Goal: Task Accomplishment & Management: Use online tool/utility

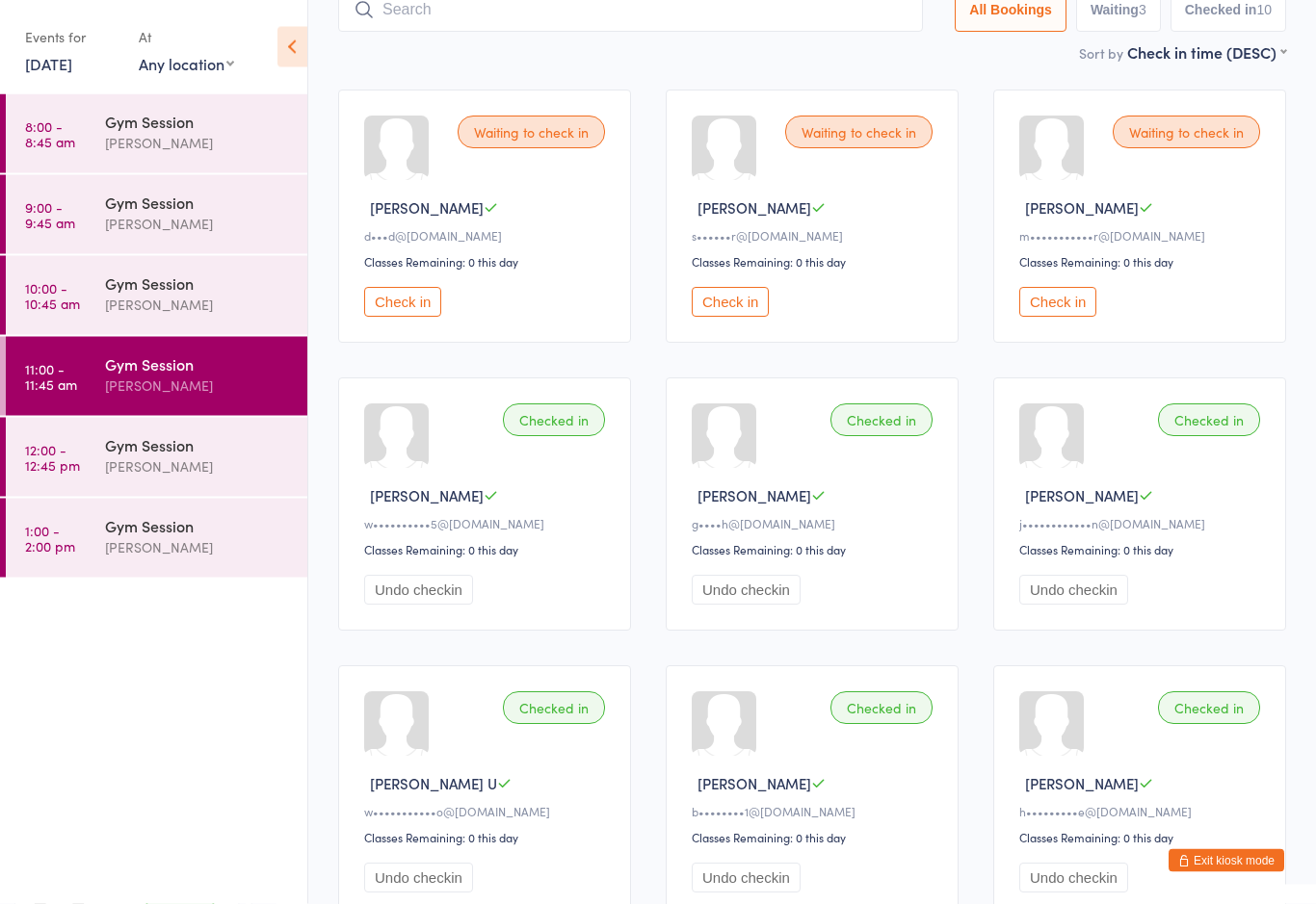
scroll to position [139, 0]
click at [1073, 318] on button "Check in" at bounding box center [1057, 303] width 77 height 30
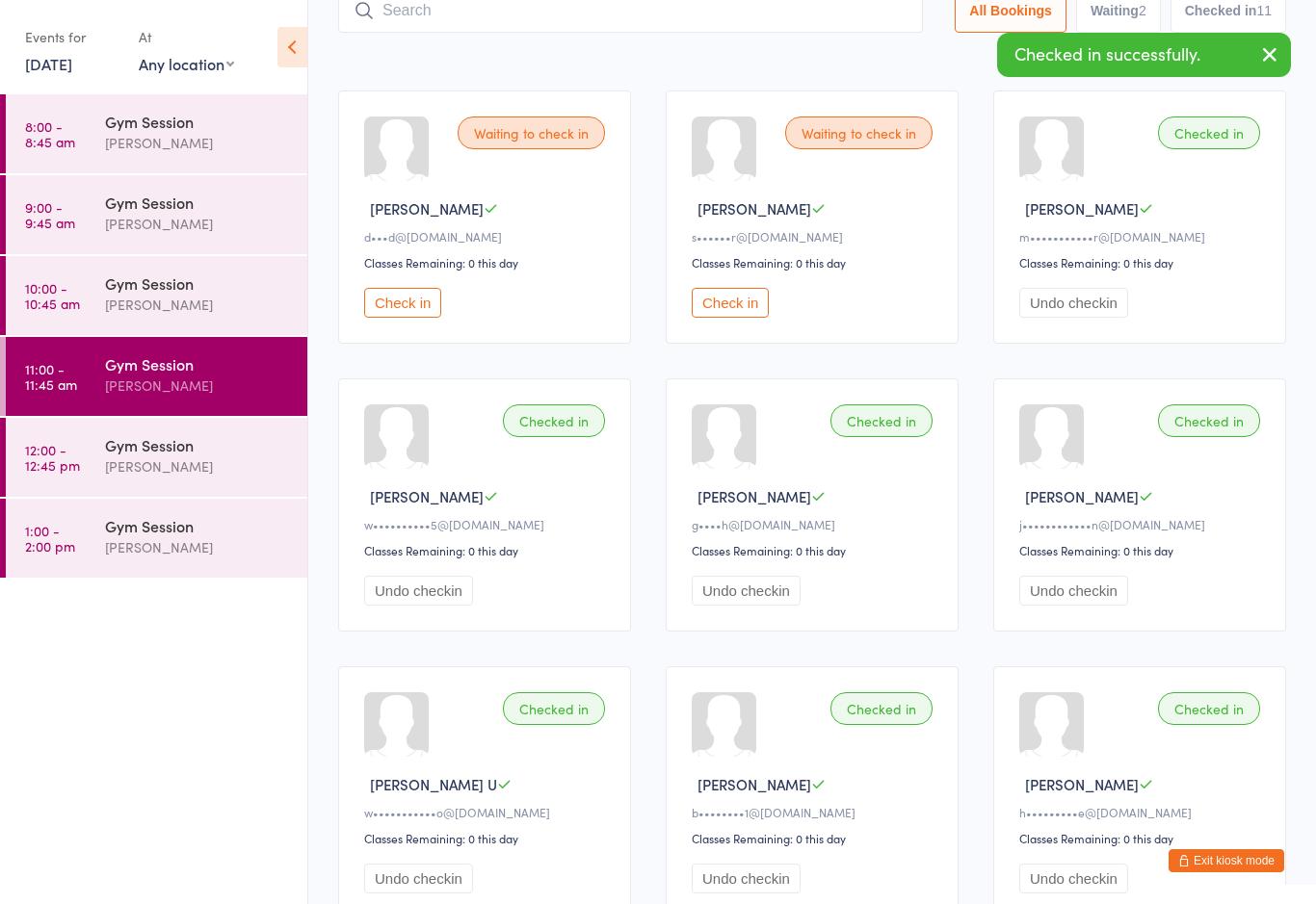
click at [182, 286] on div "Gym Session" at bounding box center [197, 282] width 185 height 21
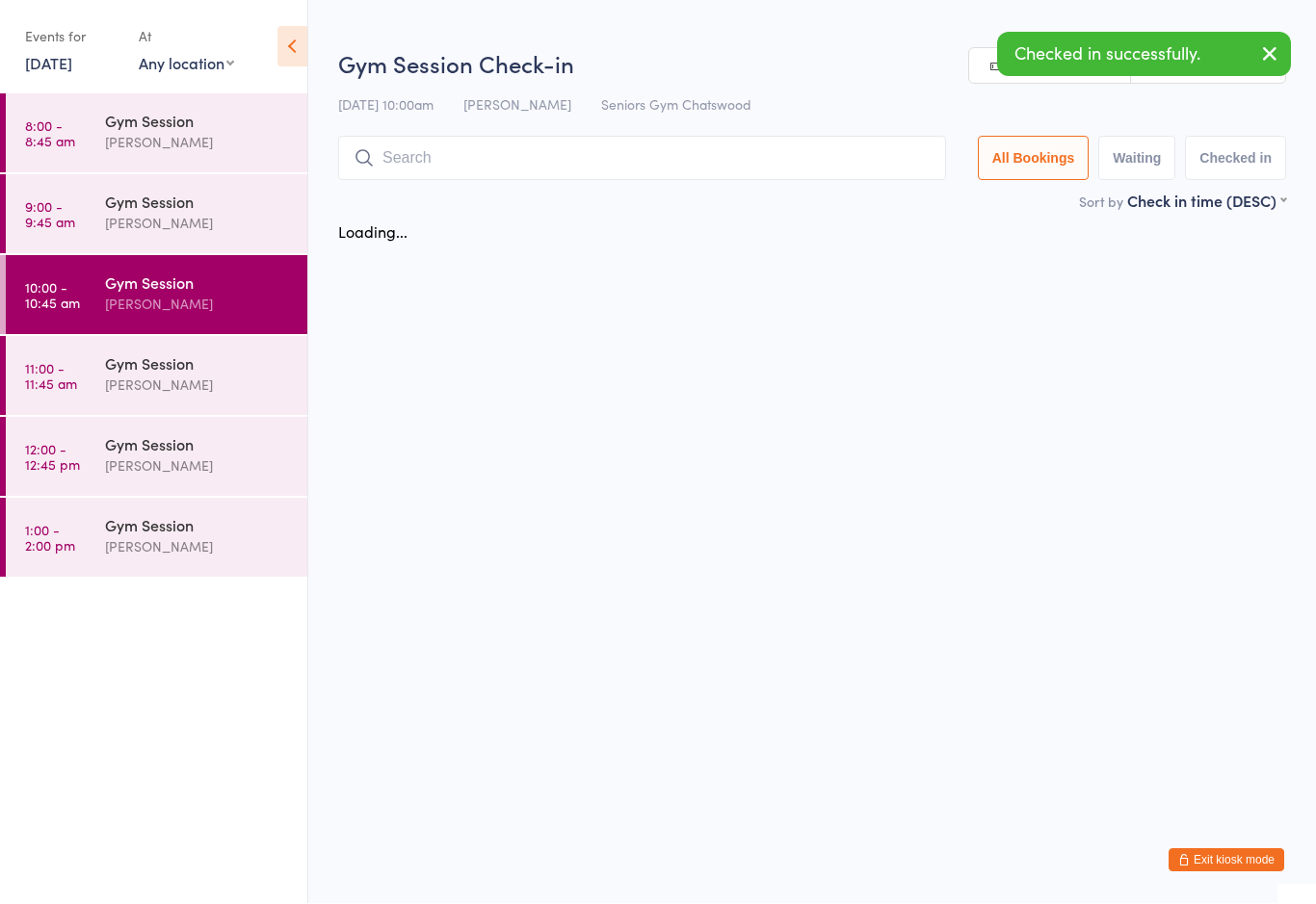
scroll to position [1, 0]
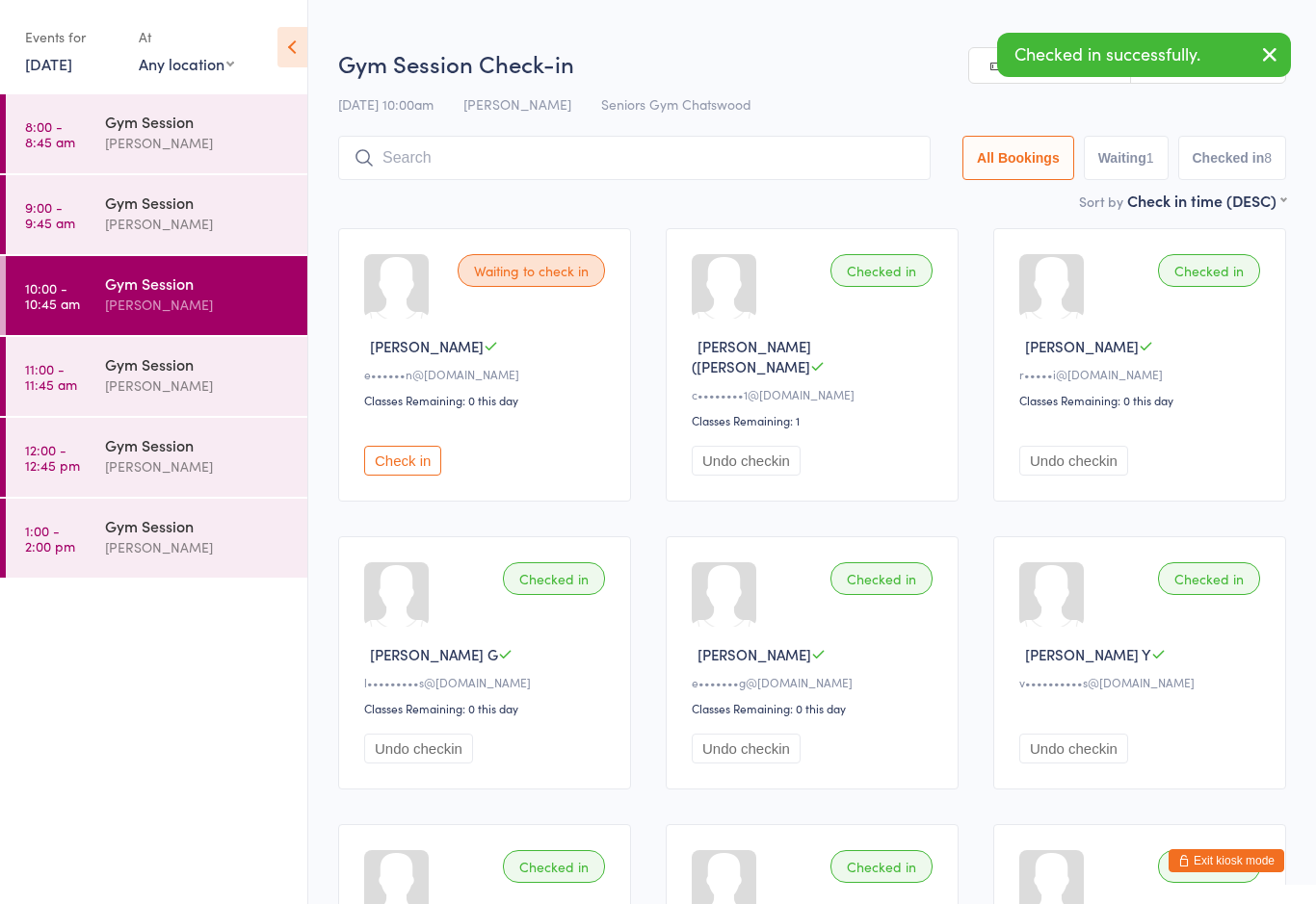
click at [421, 450] on button "Check in" at bounding box center [402, 460] width 77 height 30
click at [208, 213] on div "Gym Session" at bounding box center [197, 201] width 185 height 21
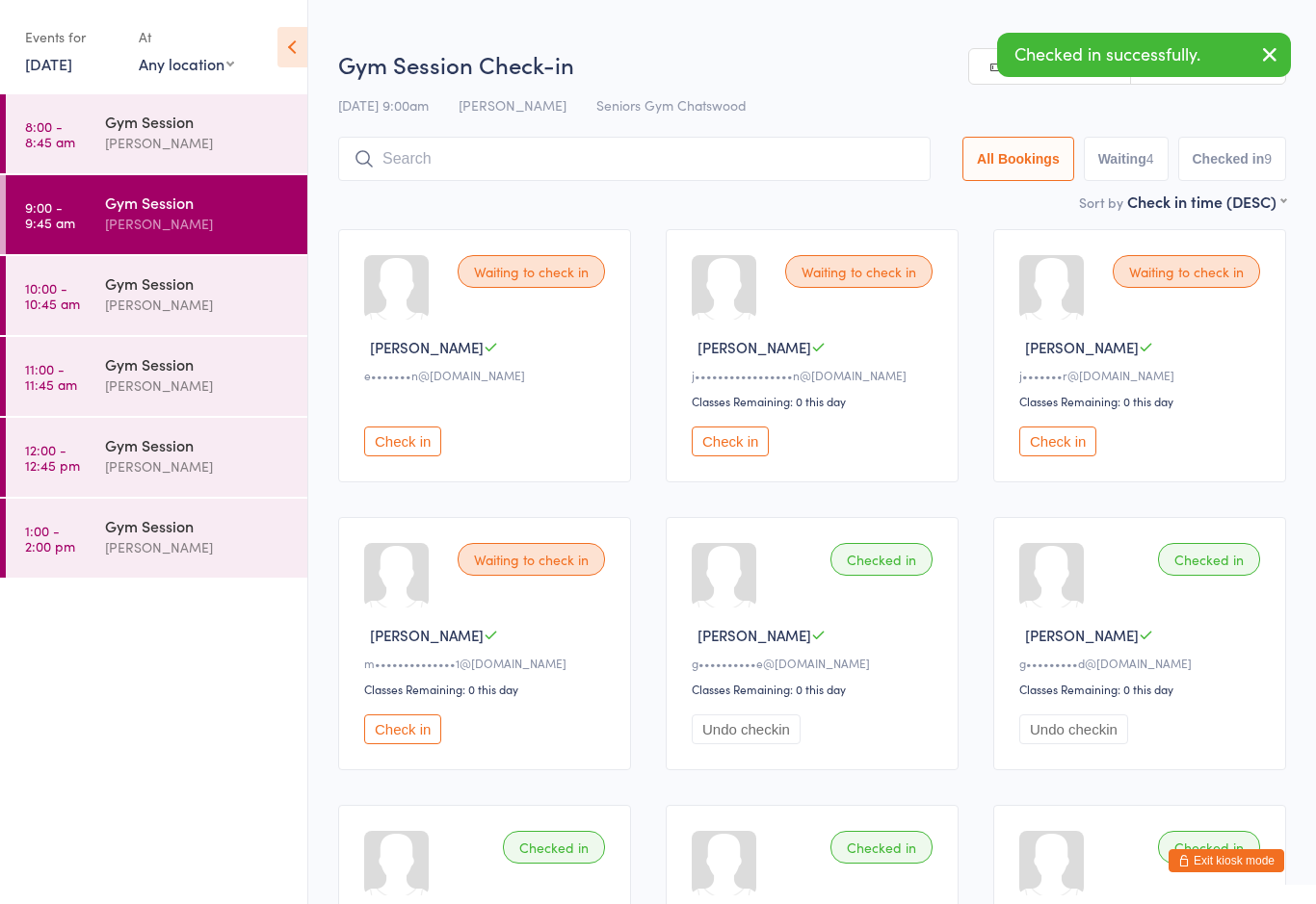
click at [412, 456] on button "Check in" at bounding box center [402, 442] width 77 height 30
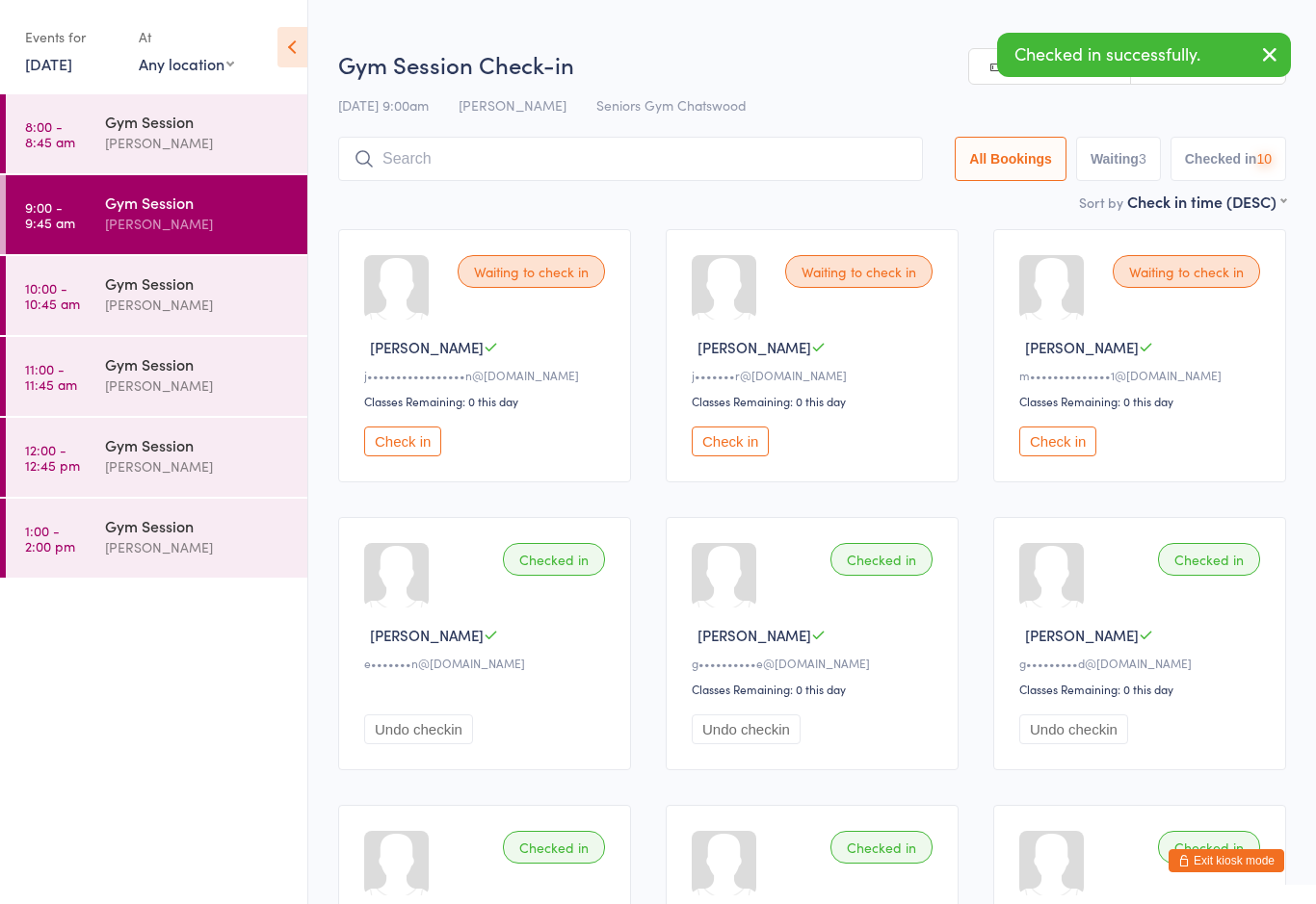
click at [398, 456] on button "Check in" at bounding box center [402, 442] width 77 height 30
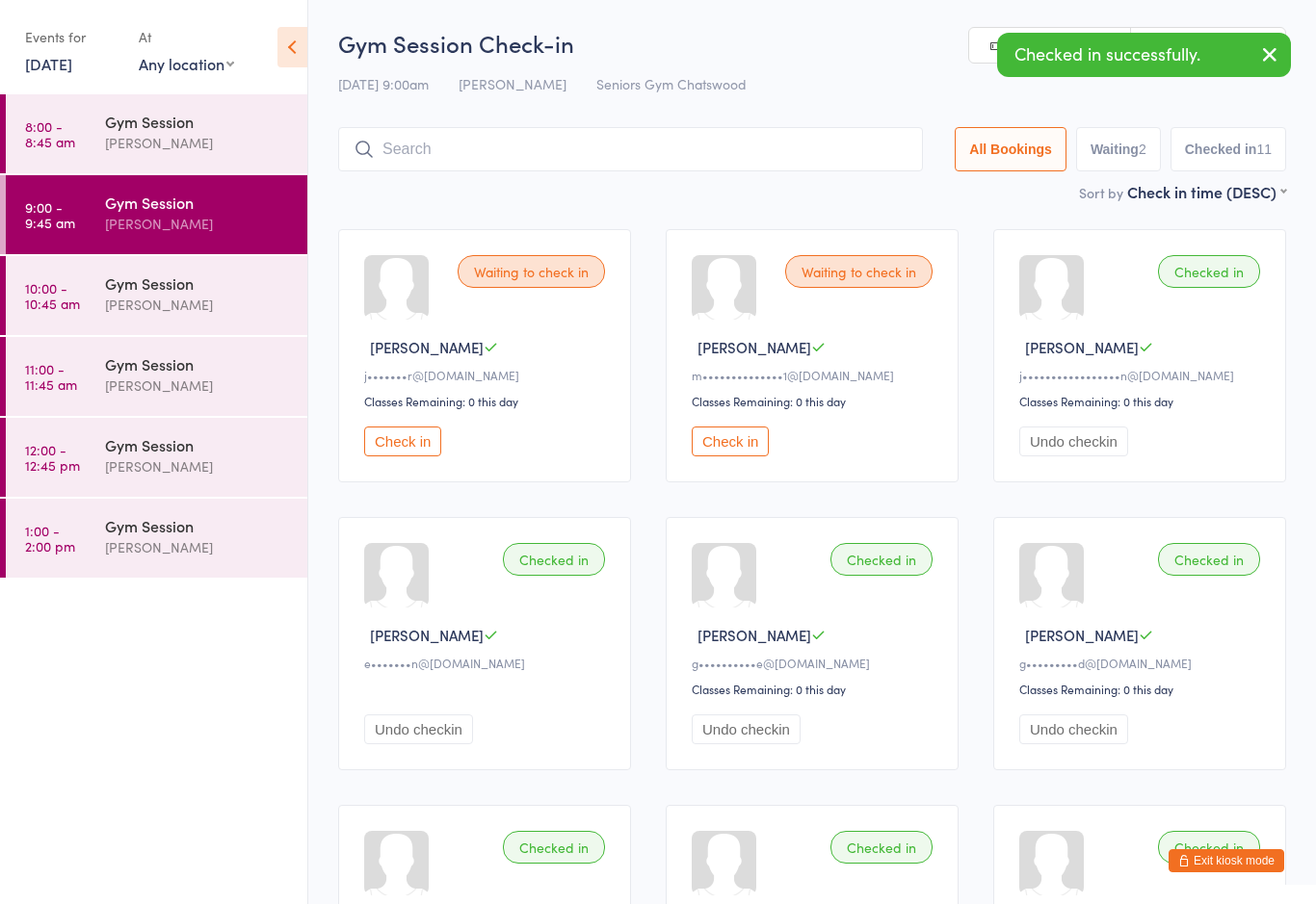
click at [164, 121] on div "Gym Session" at bounding box center [197, 121] width 185 height 21
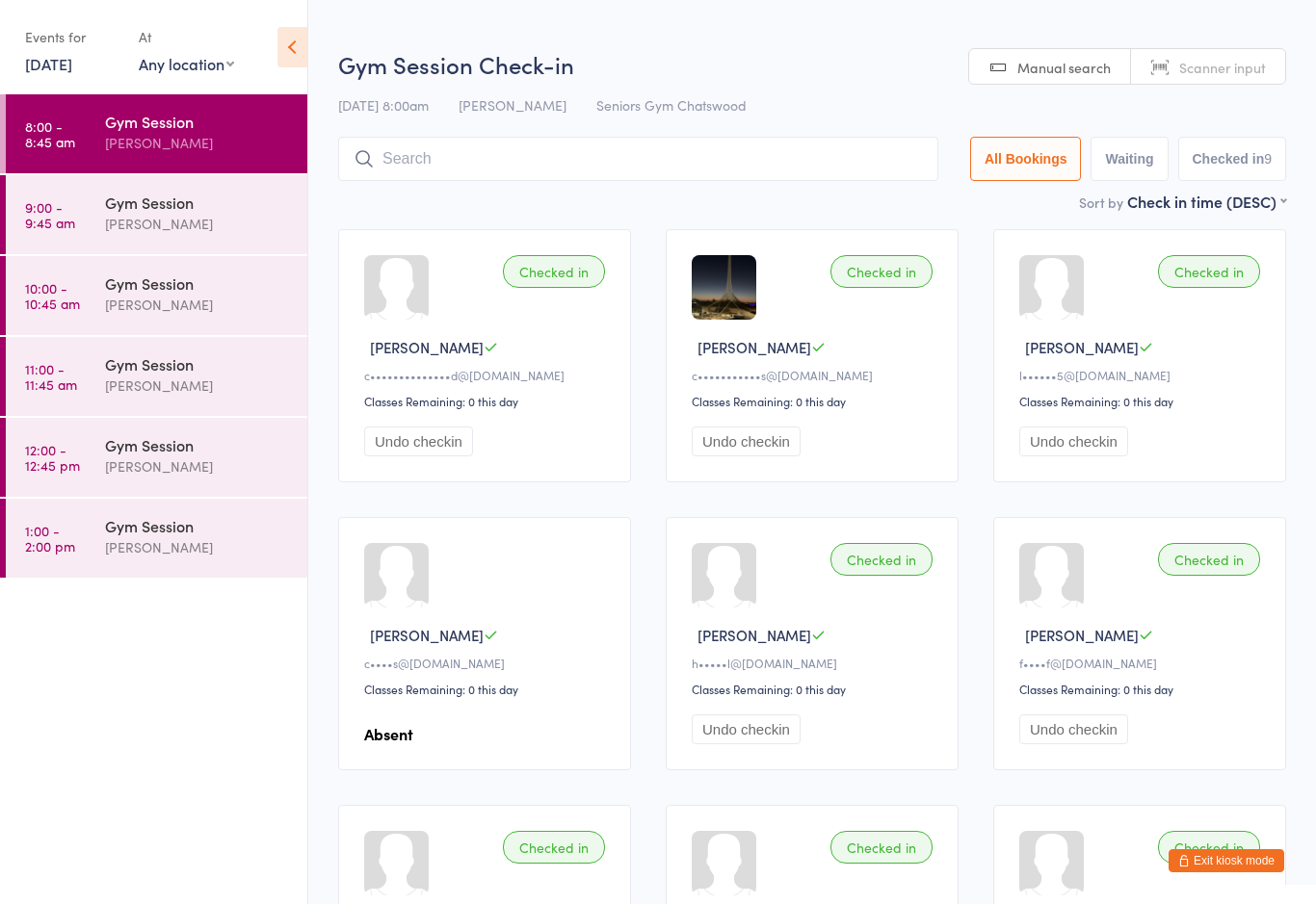
click at [189, 539] on div "[PERSON_NAME]" at bounding box center [197, 547] width 185 height 22
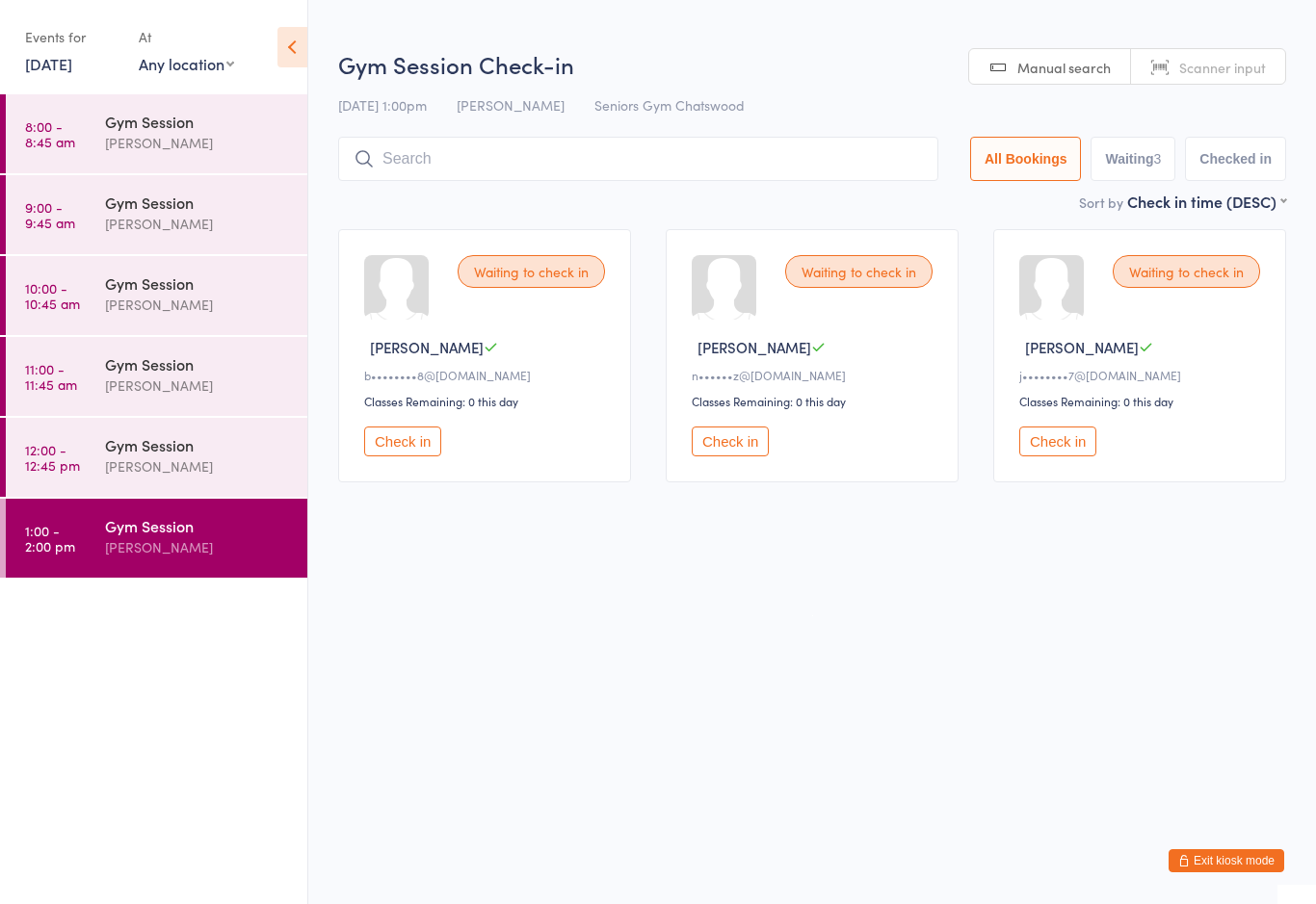
click at [193, 463] on div "[PERSON_NAME]" at bounding box center [197, 466] width 185 height 22
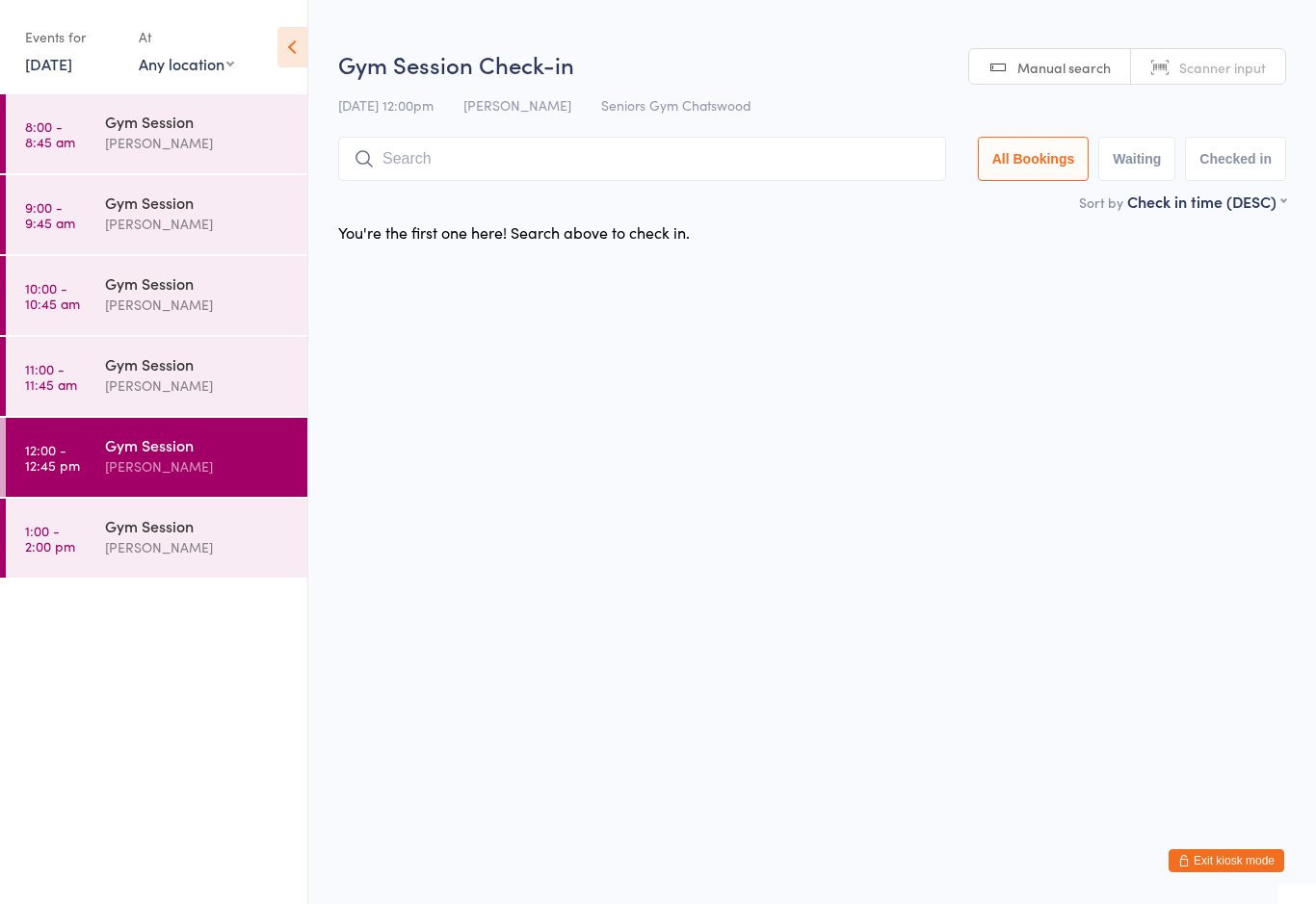
click at [237, 554] on div "[PERSON_NAME]" at bounding box center [197, 547] width 185 height 22
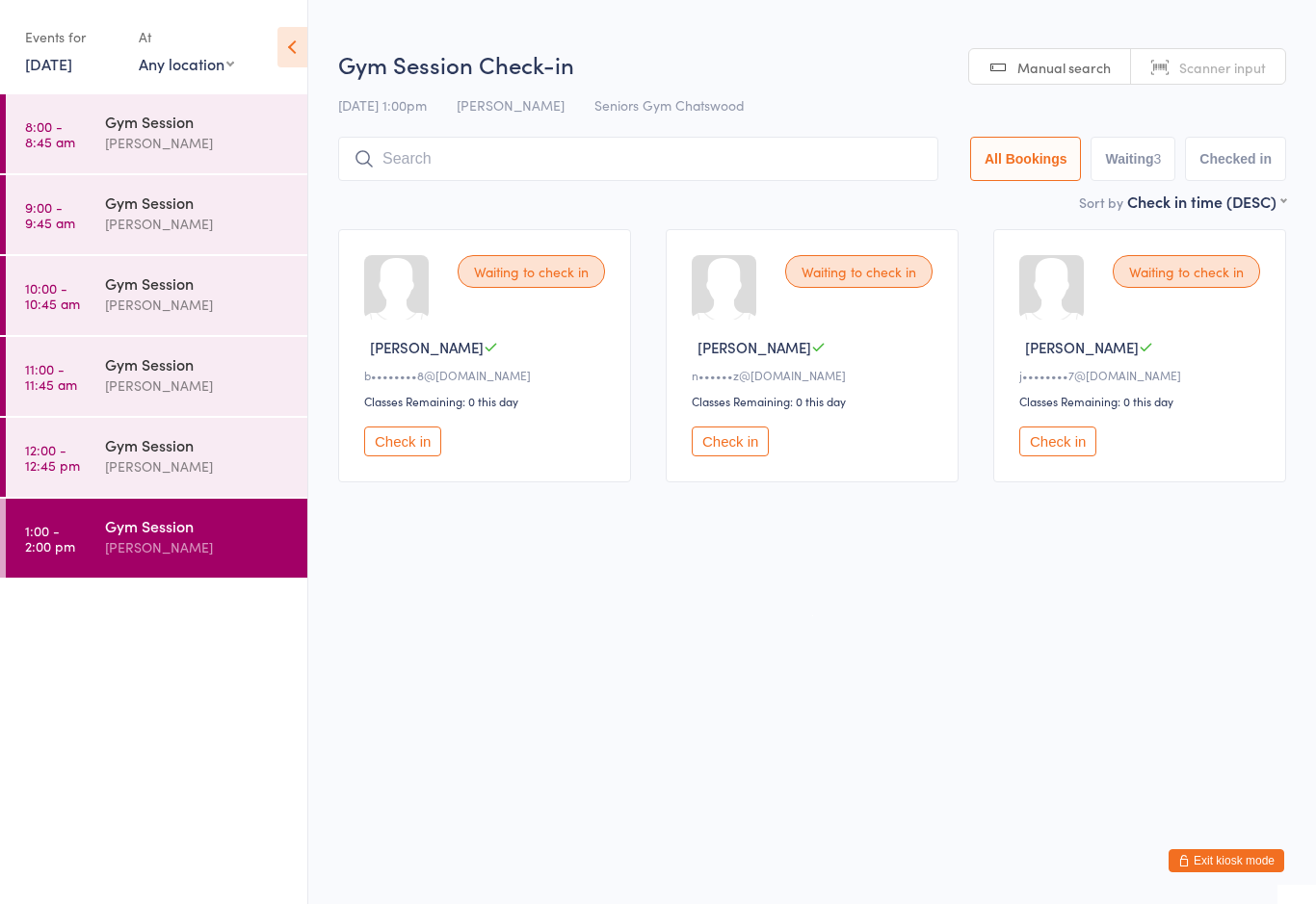
click at [442, 452] on button "Check in" at bounding box center [402, 442] width 77 height 30
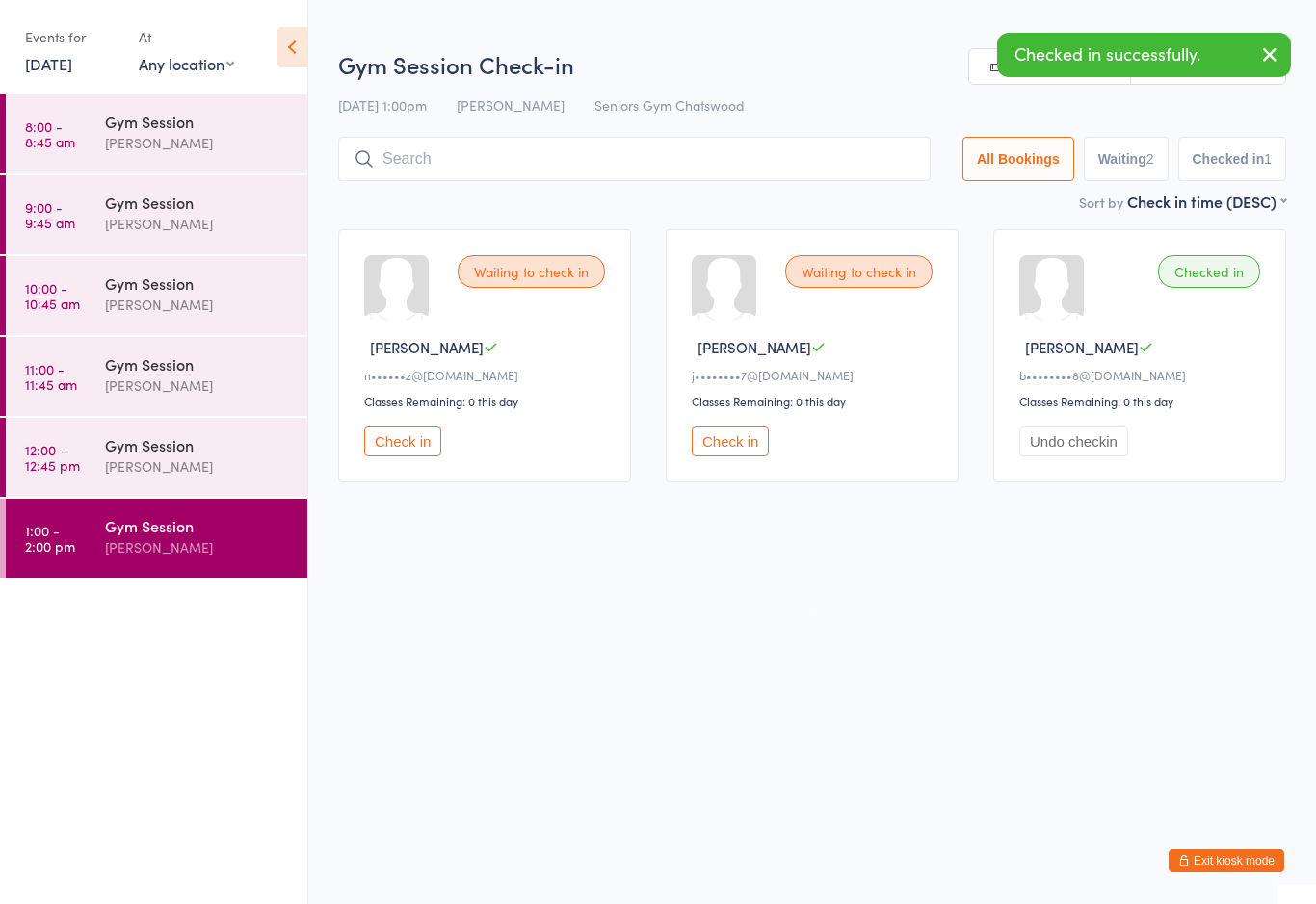
click at [218, 459] on div "[PERSON_NAME]" at bounding box center [197, 466] width 185 height 22
